Goal: Transaction & Acquisition: Subscribe to service/newsletter

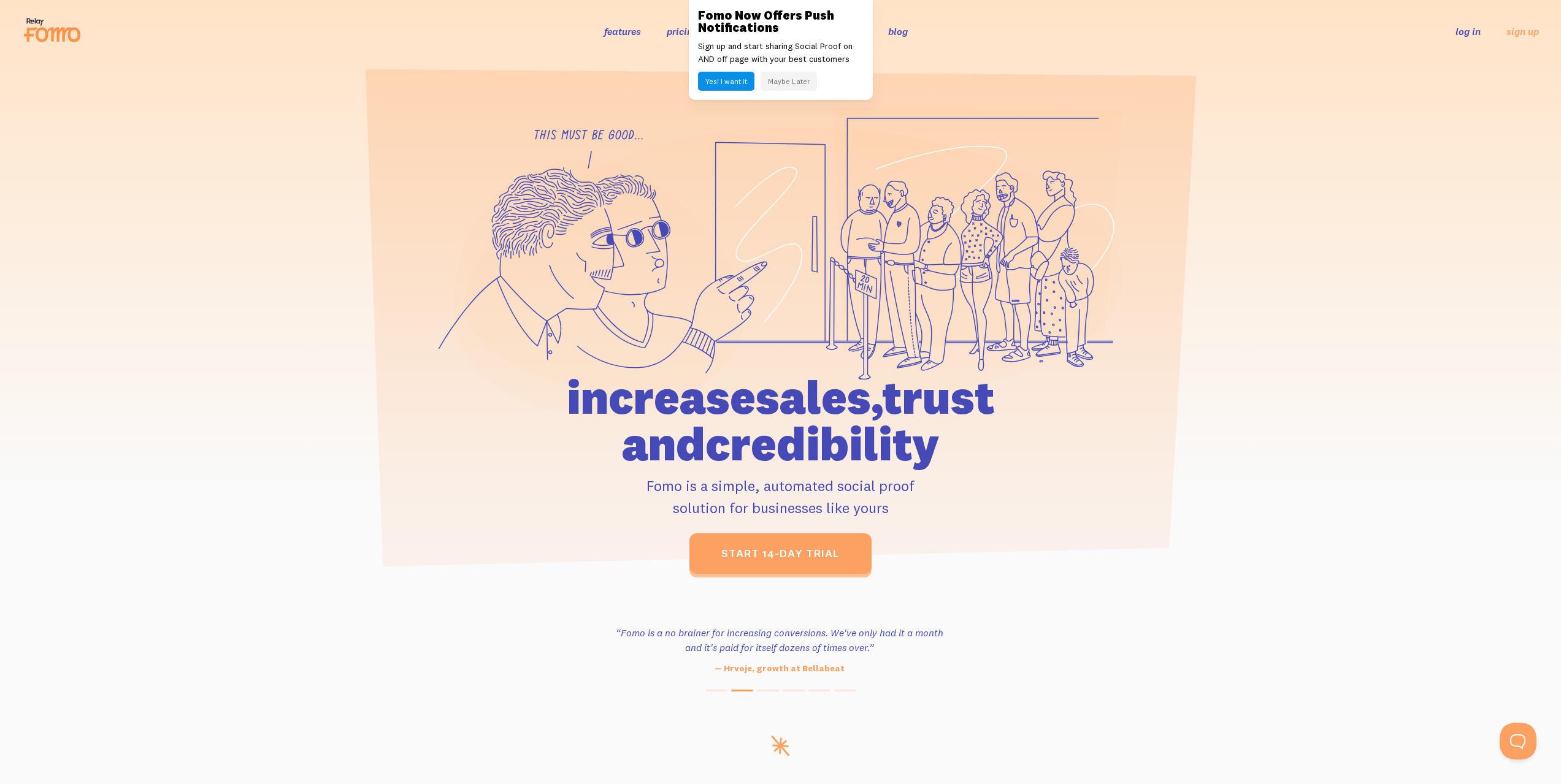
click at [779, 80] on button "Maybe Later" at bounding box center [788, 81] width 56 height 19
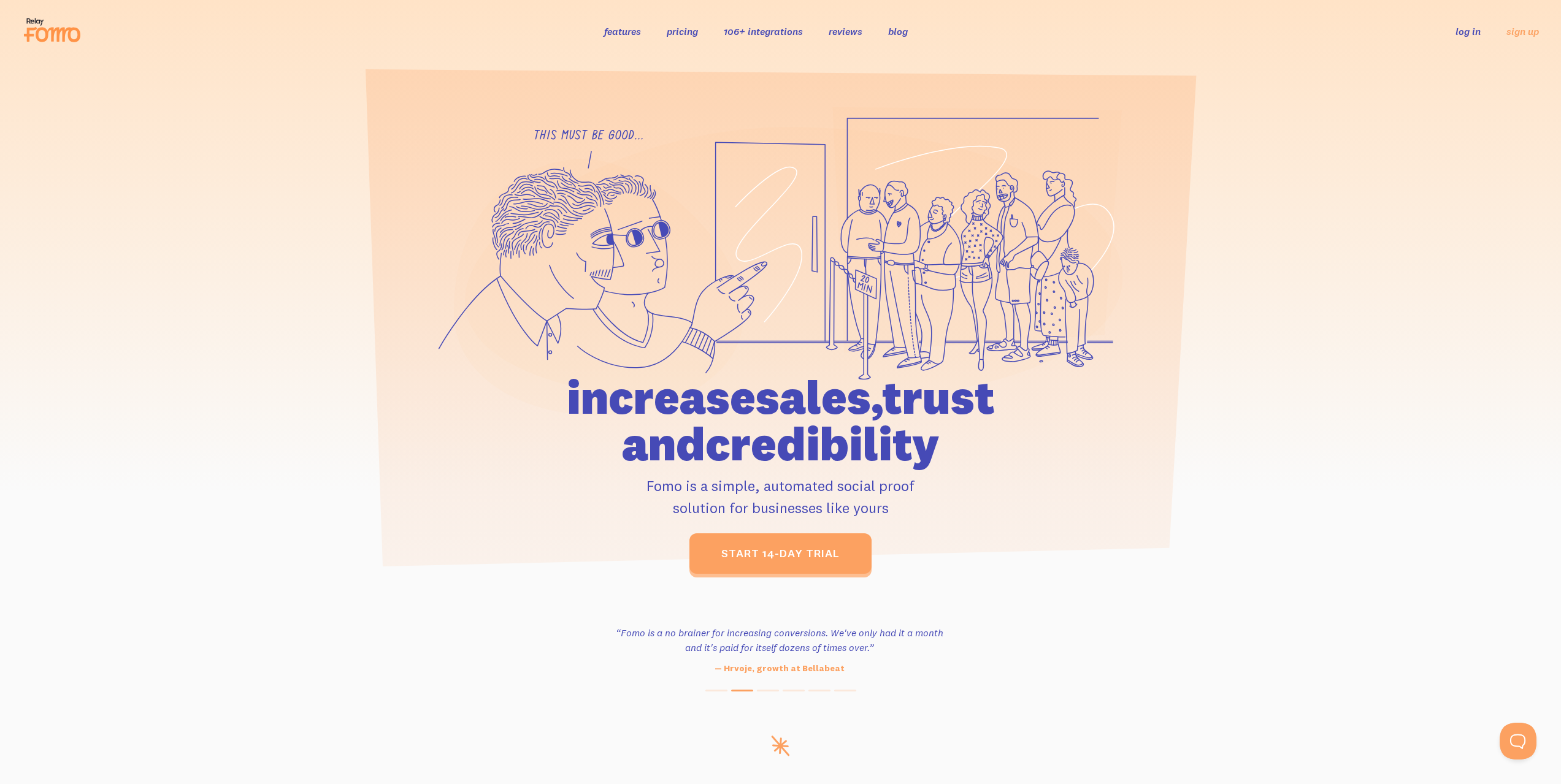
click at [618, 33] on link "features" at bounding box center [622, 30] width 37 height 12
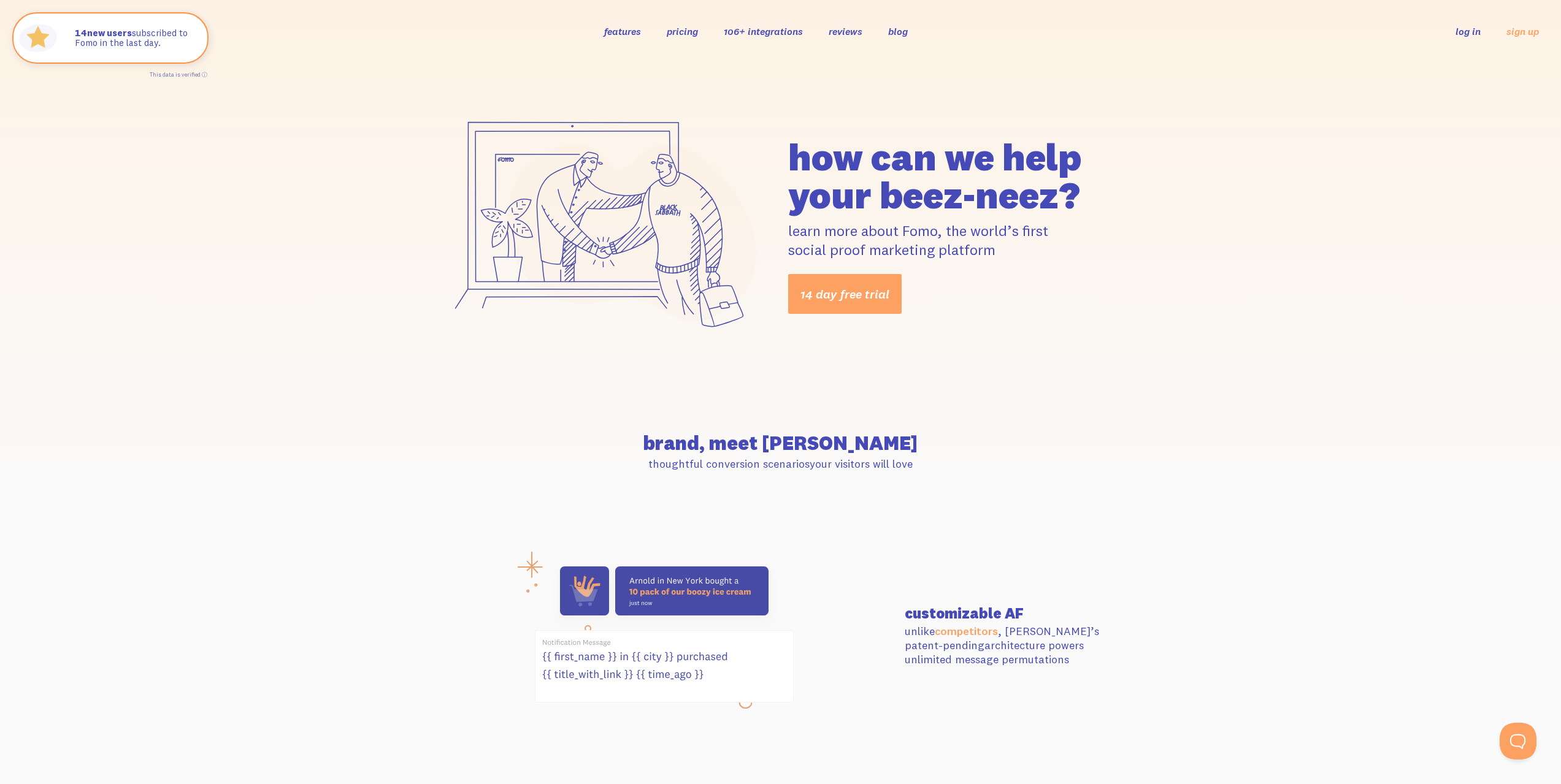
click at [686, 29] on link "pricing" at bounding box center [682, 30] width 31 height 12
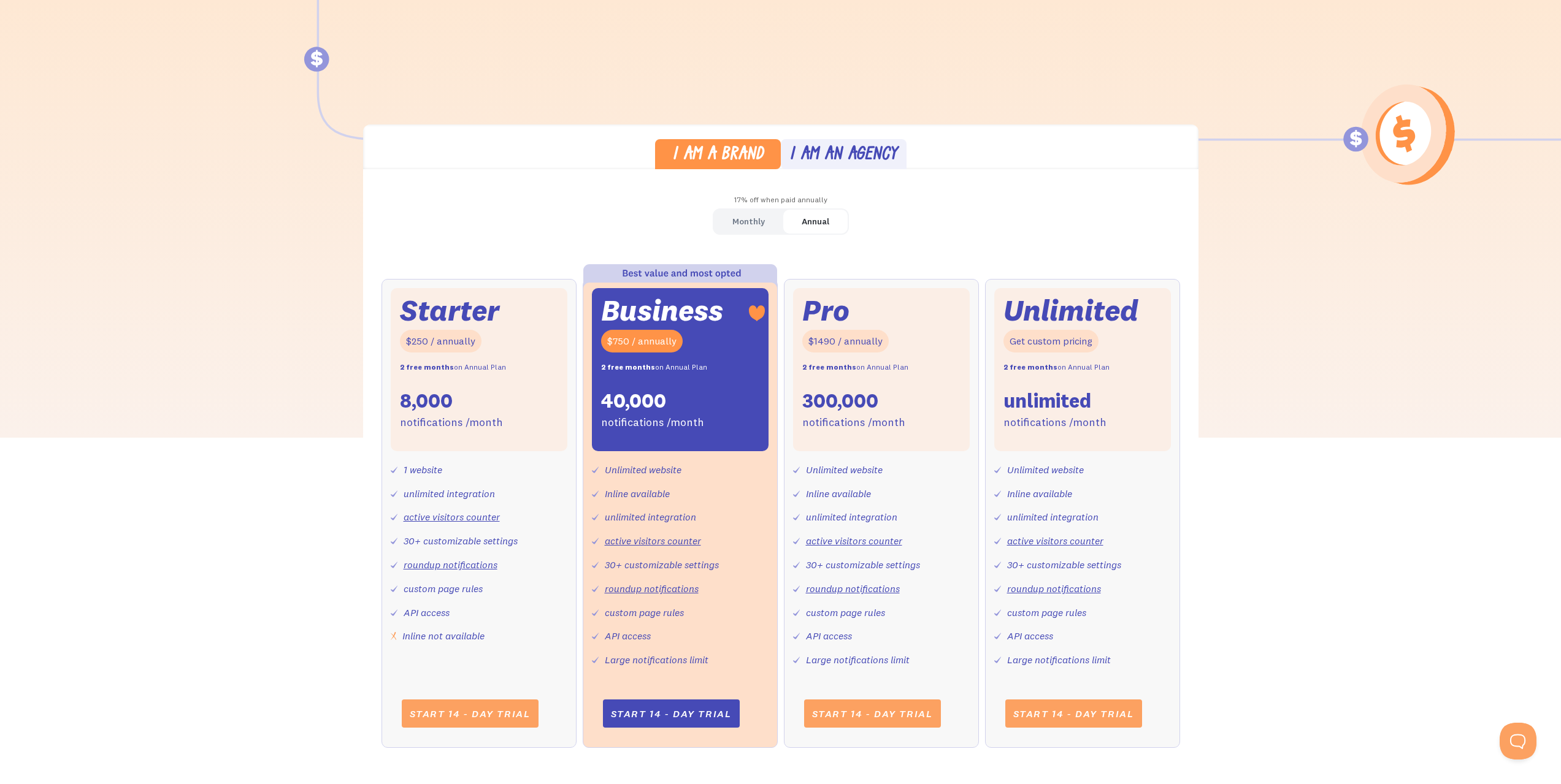
scroll to position [429, 0]
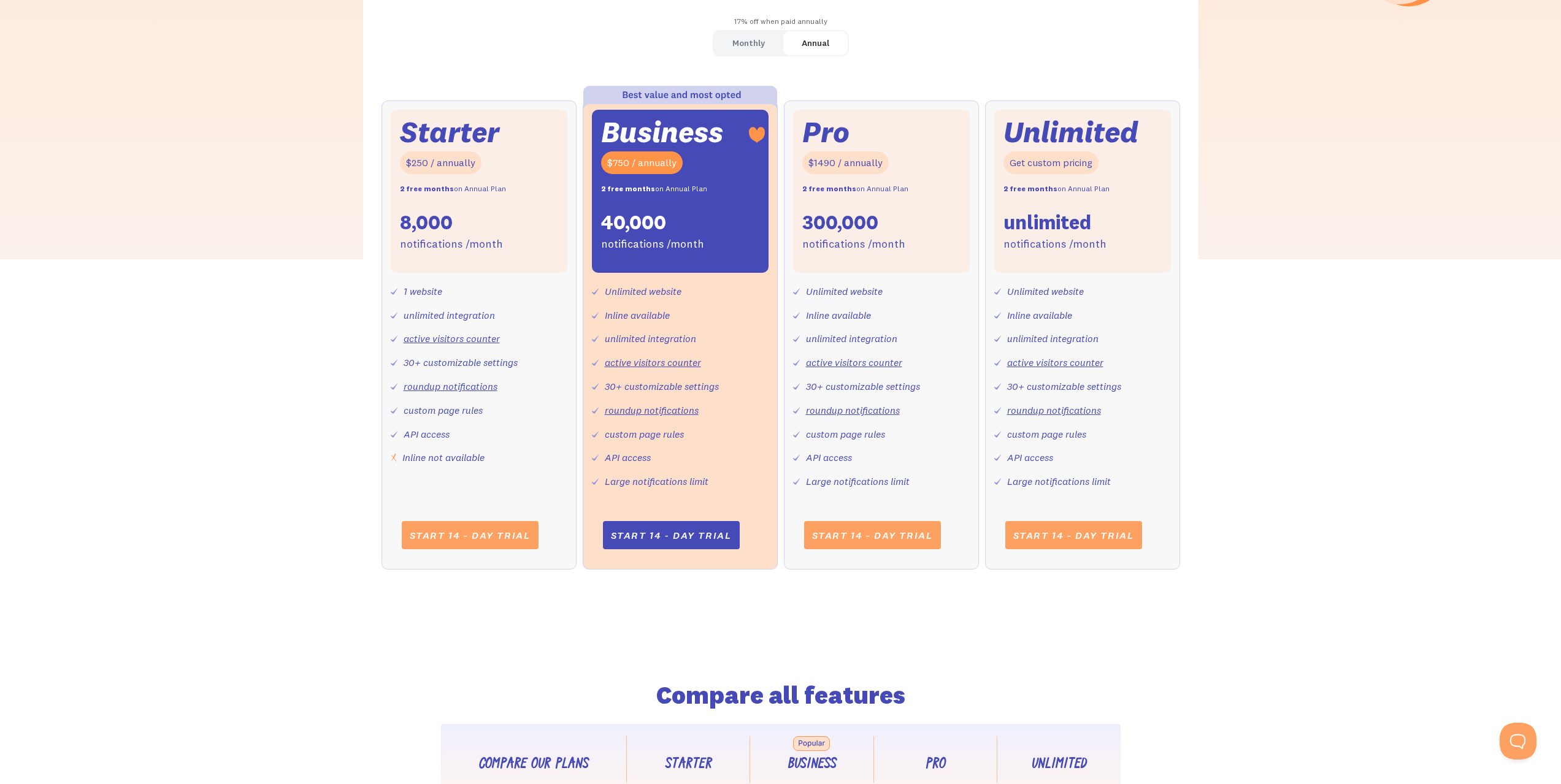
click at [745, 45] on div "Monthly" at bounding box center [748, 42] width 32 height 18
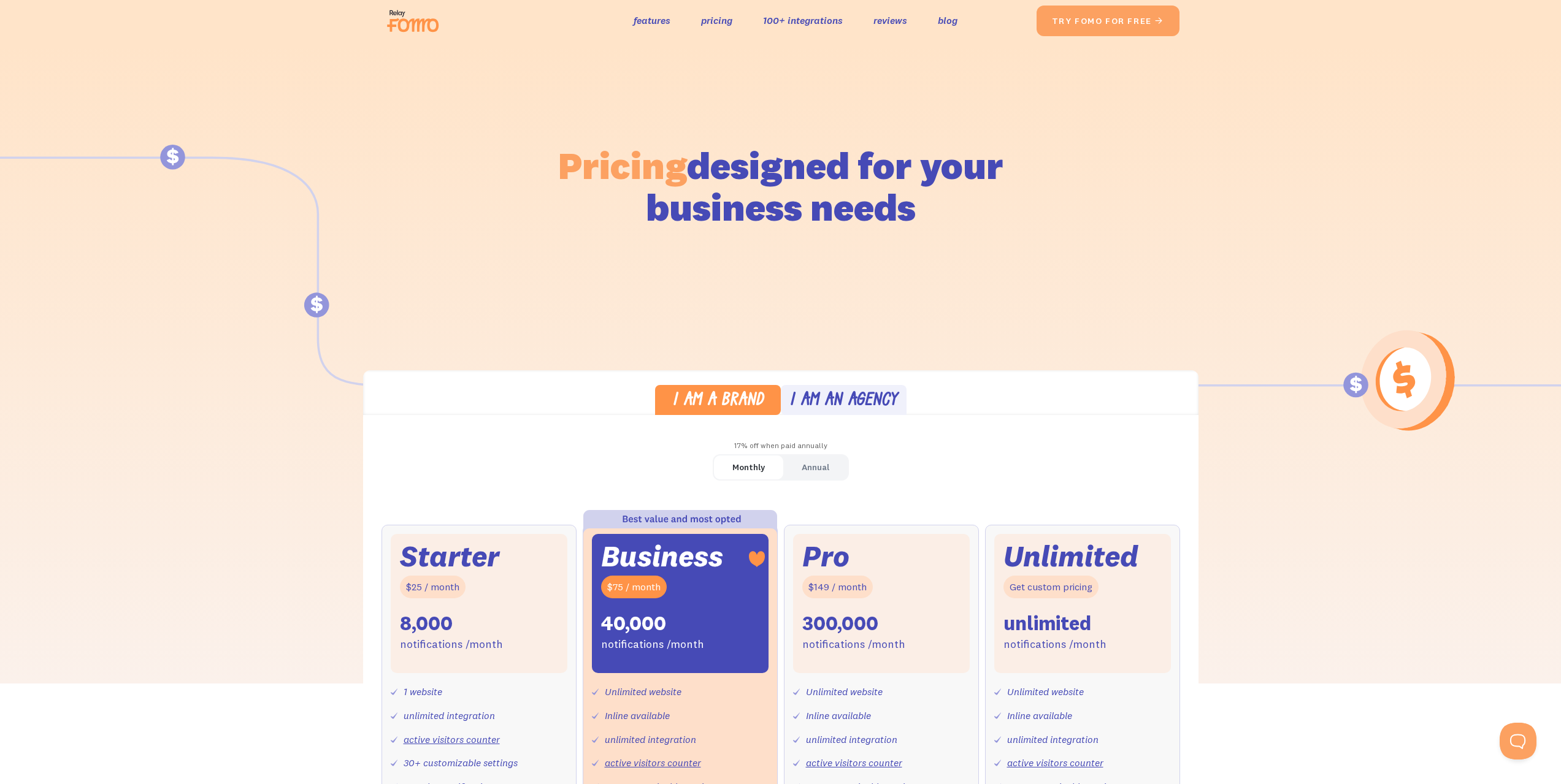
scroll to position [0, 0]
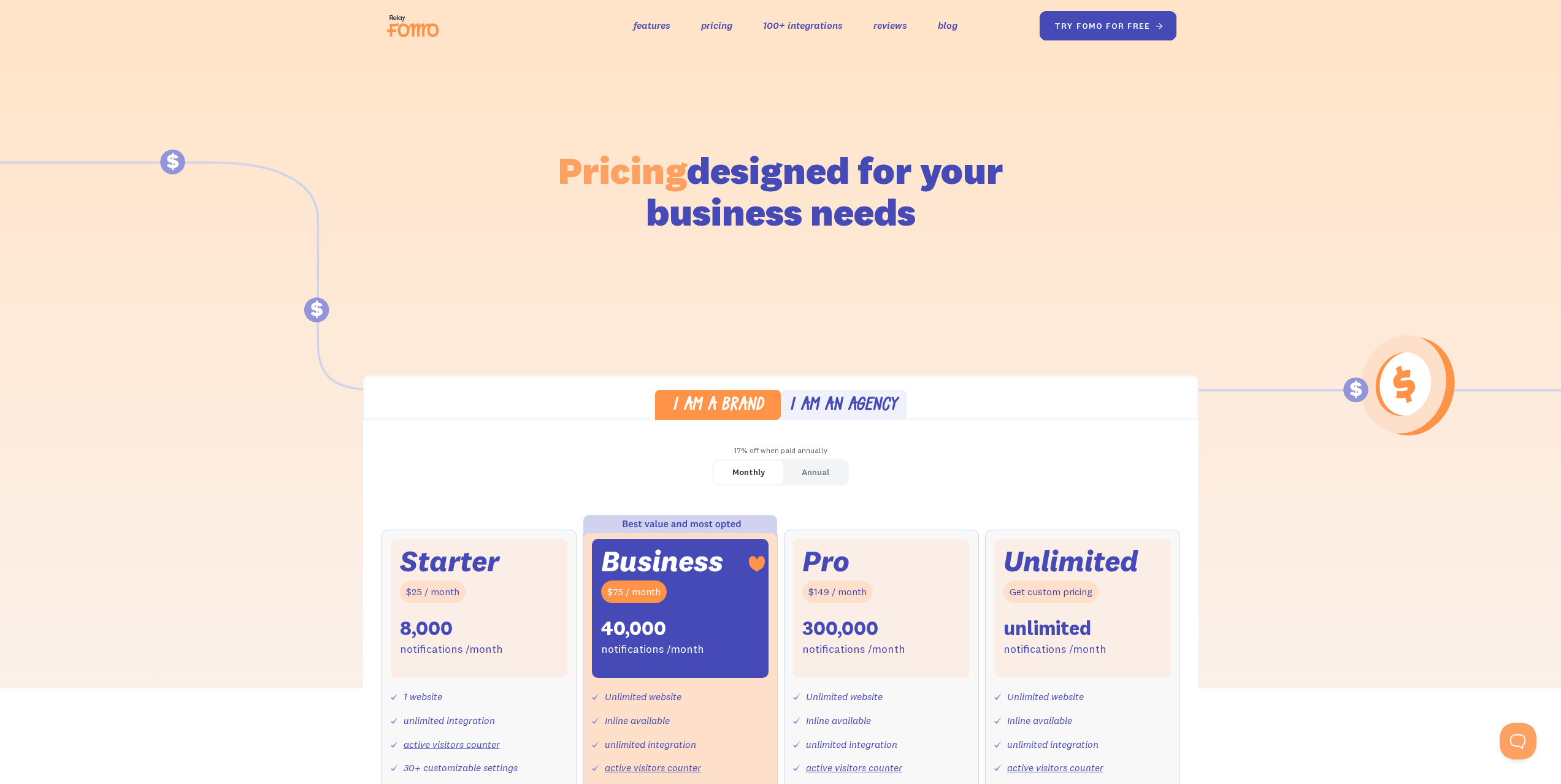
click at [1072, 27] on link "try fomo for free " at bounding box center [1107, 26] width 137 height 29
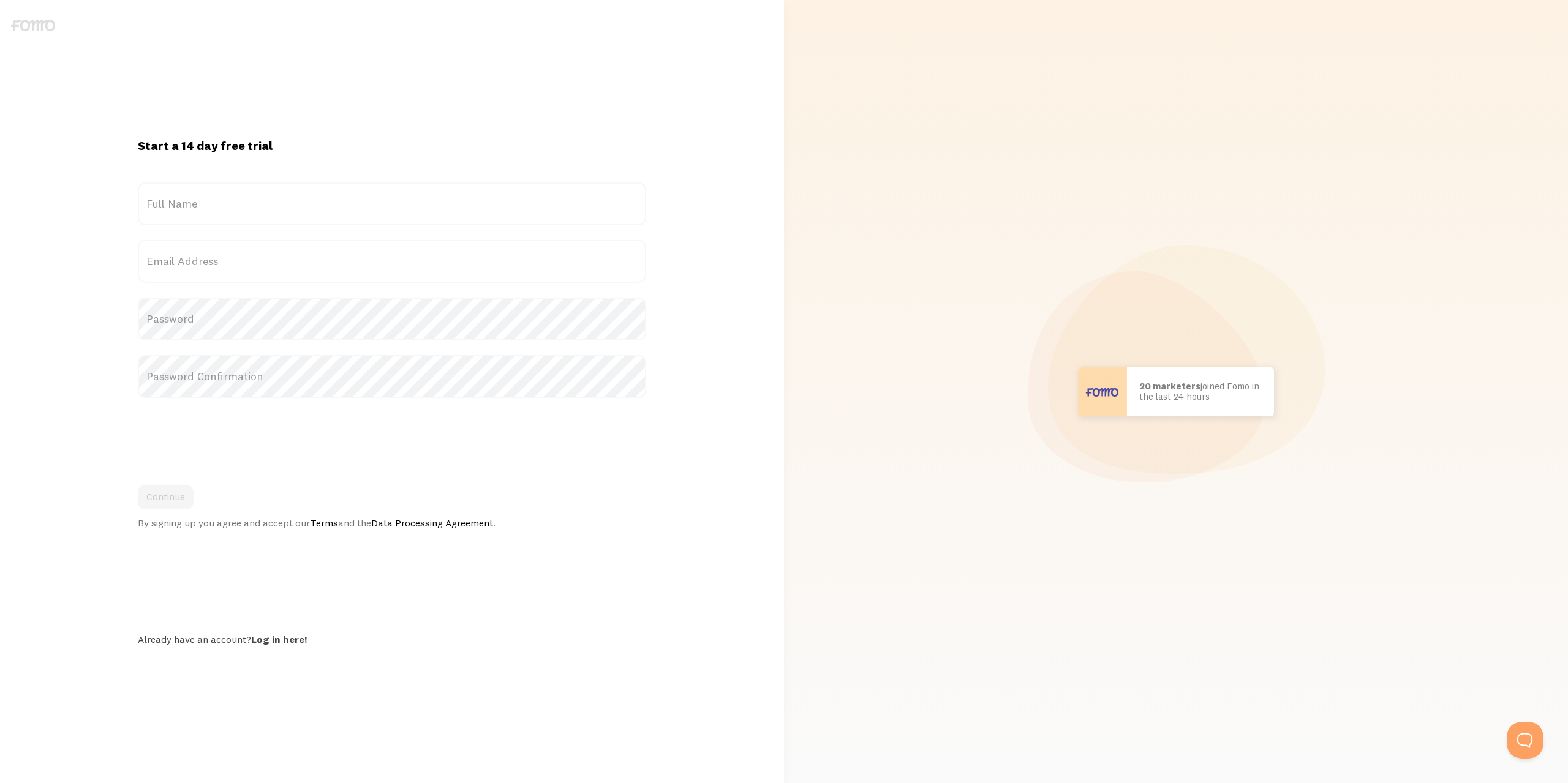
click at [471, 618] on div "Start a 14 day free trial {{ count }} people signed up [DATE]! Title Full Name …" at bounding box center [392, 392] width 523 height 508
